Goal: Task Accomplishment & Management: Manage account settings

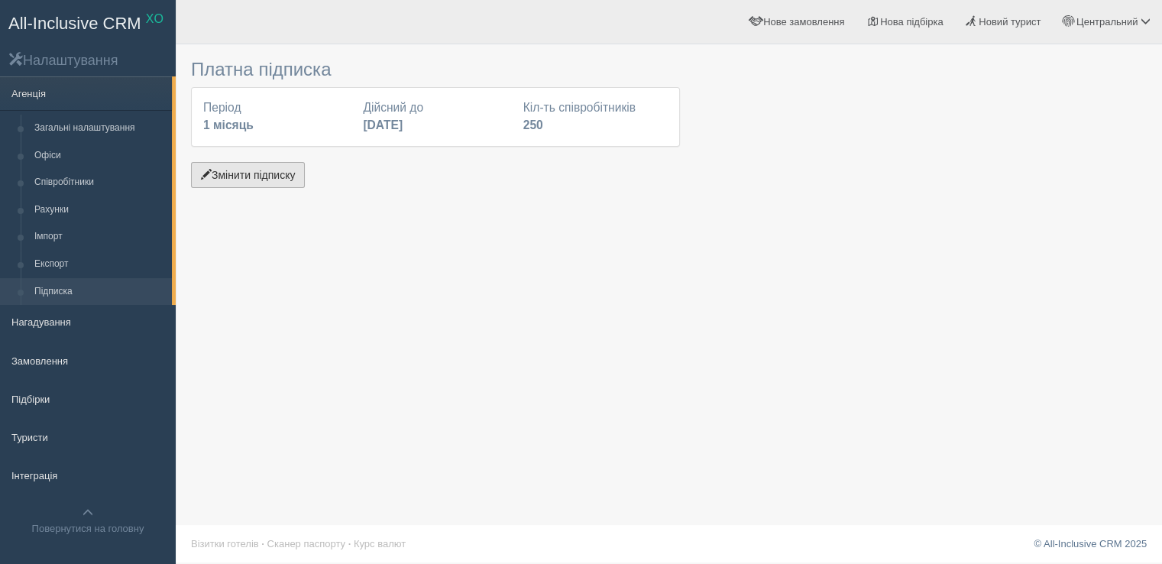
click at [275, 180] on button "Змінити підписку" at bounding box center [248, 175] width 114 height 26
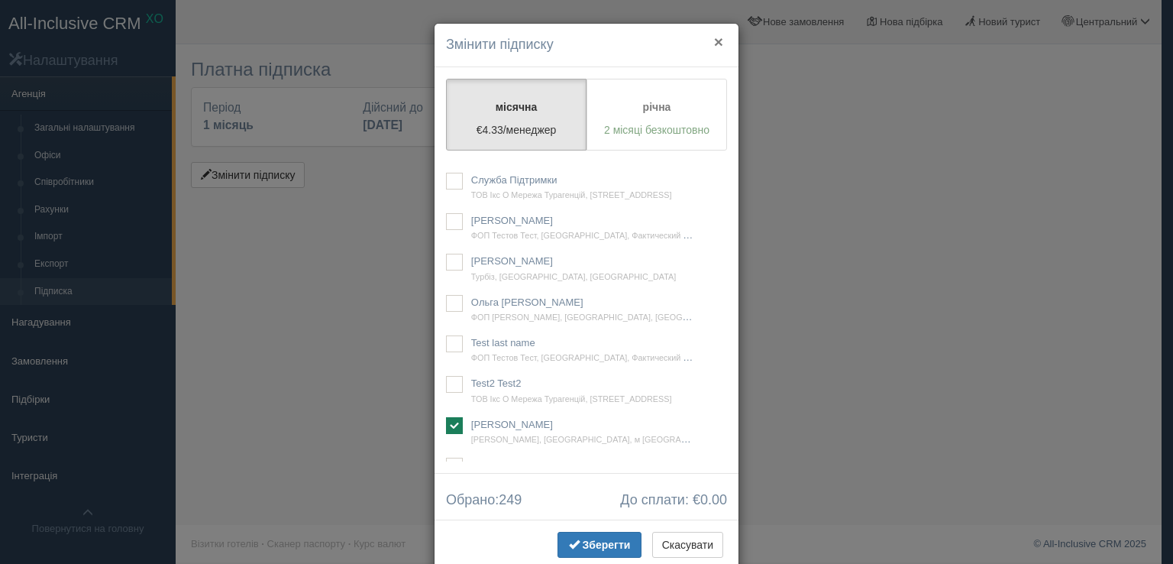
click at [714, 41] on button "×" at bounding box center [718, 42] width 9 height 16
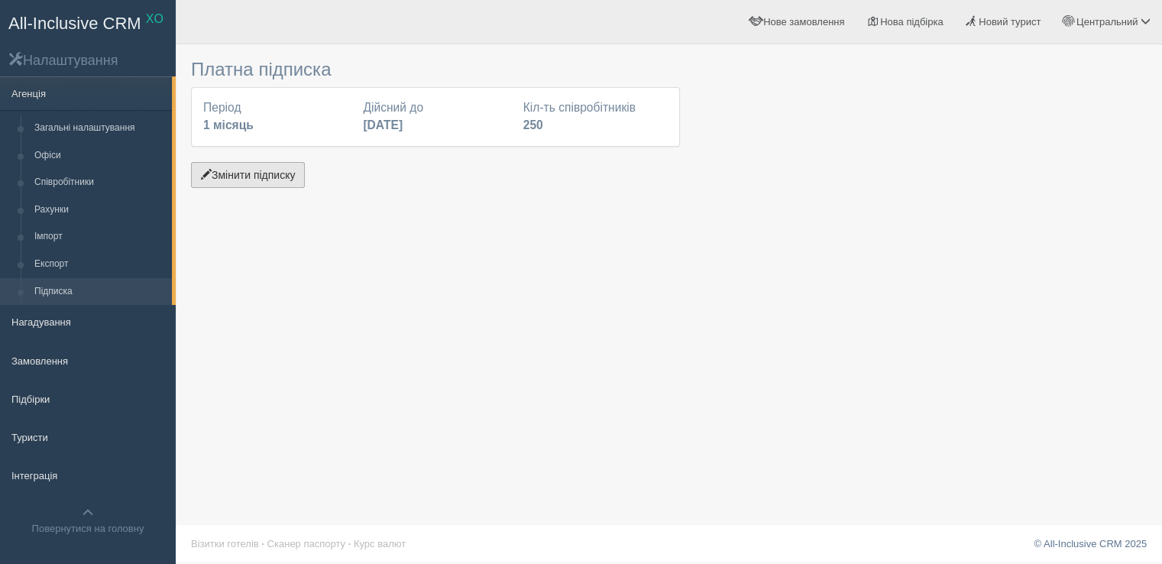
click at [236, 180] on button "Змінити підписку" at bounding box center [248, 175] width 114 height 26
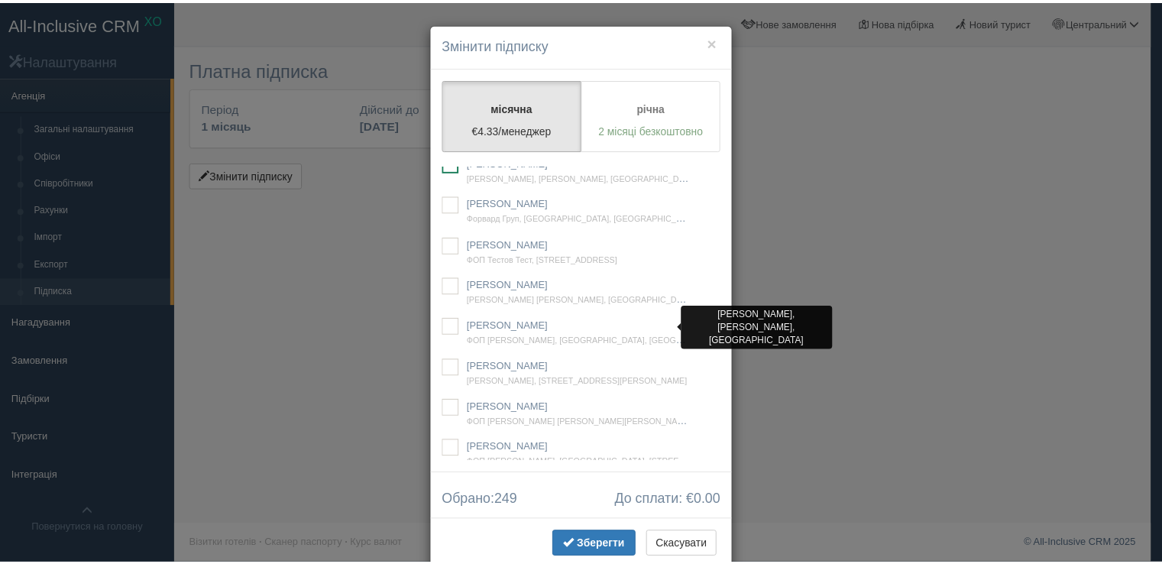
scroll to position [40018, 0]
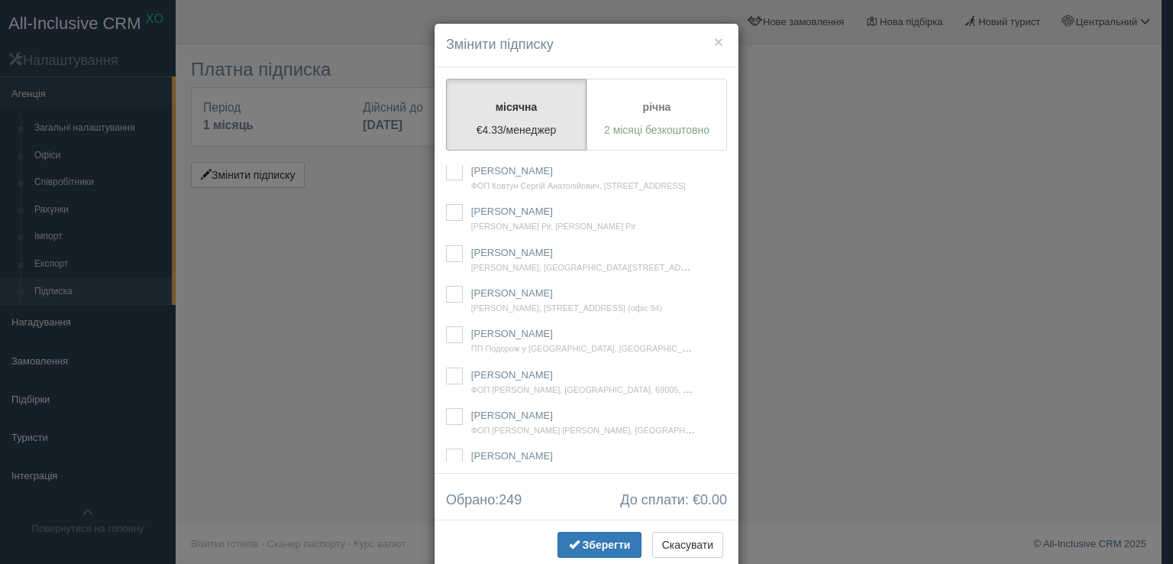
click at [452, 18] on ins at bounding box center [454, 9] width 17 height 17
checkbox input "true"
click at [609, 535] on button "Зберегти" at bounding box center [600, 545] width 84 height 26
